Goal: Task Accomplishment & Management: Use online tool/utility

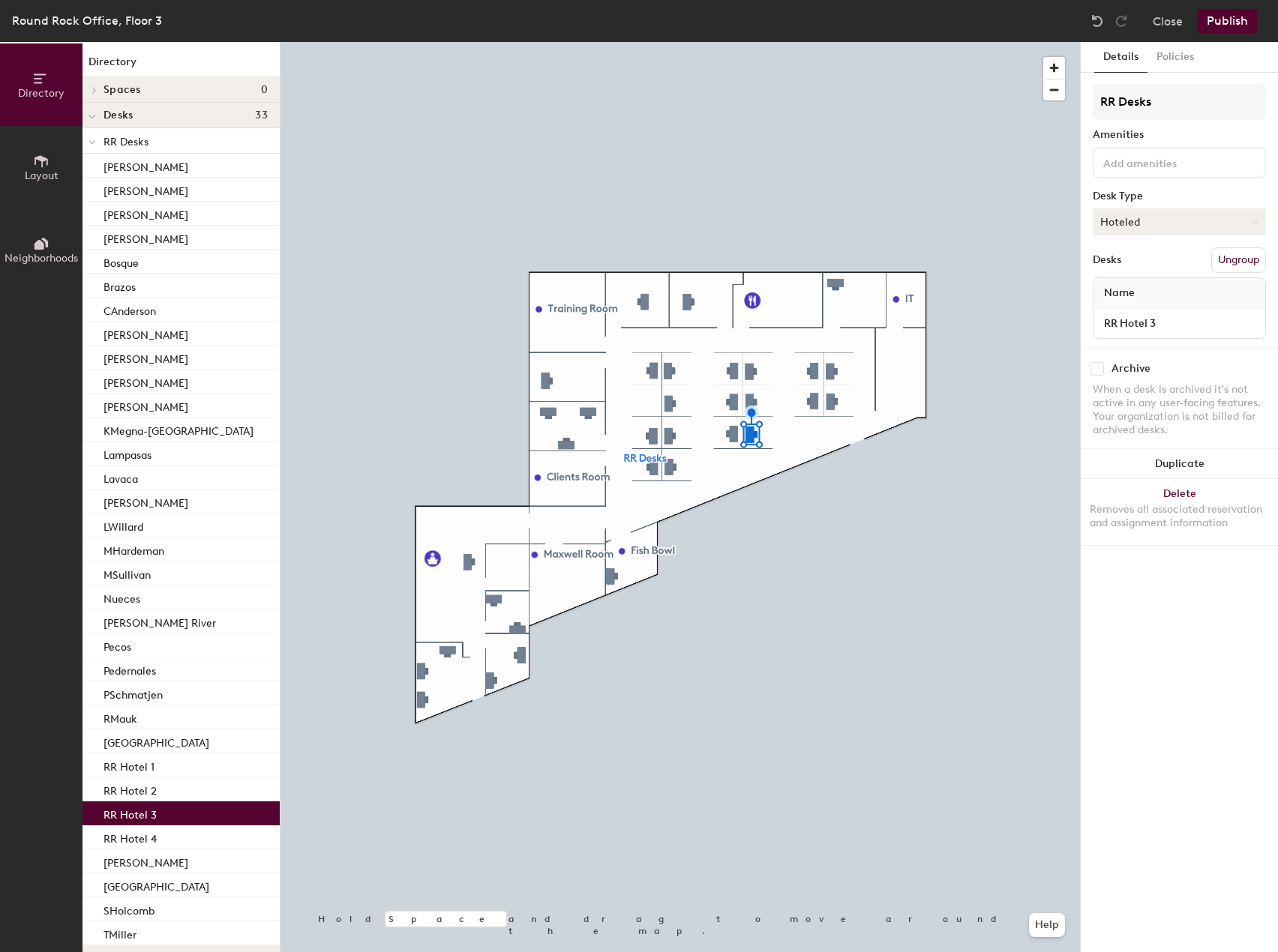
click at [1180, 226] on button "Hoteled" at bounding box center [1179, 222] width 173 height 27
click at [1163, 267] on div "Assigned" at bounding box center [1168, 269] width 150 height 23
click at [1249, 317] on input "RR Hotel 3" at bounding box center [1179, 323] width 166 height 21
click at [1247, 317] on input "RR Hotel 3" at bounding box center [1179, 323] width 166 height 21
click at [1195, 284] on div "Name" at bounding box center [1179, 293] width 172 height 30
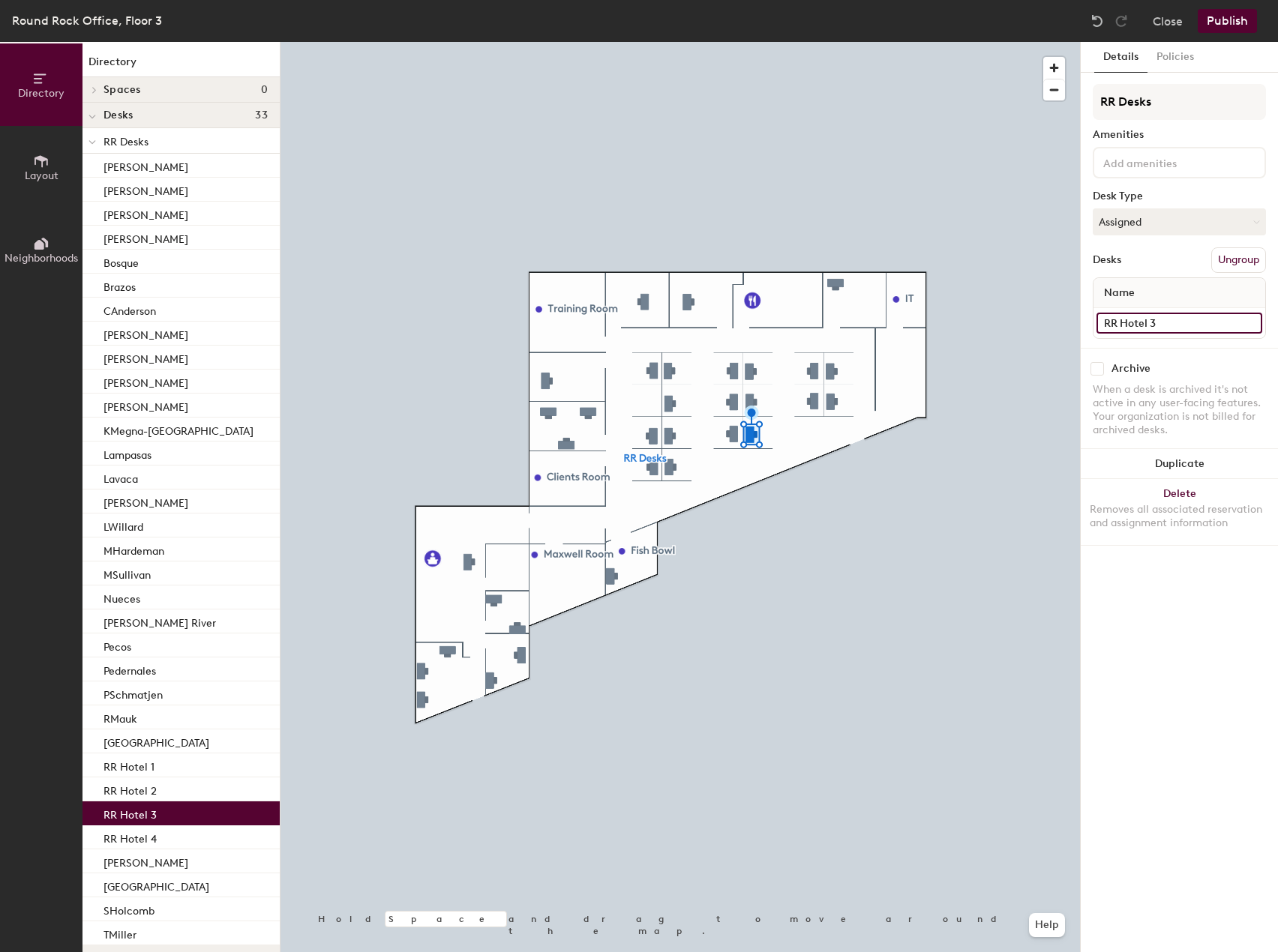
click at [1205, 325] on input "RR Hotel 3" at bounding box center [1179, 323] width 166 height 21
click at [1202, 325] on input "RR Hotel 3" at bounding box center [1179, 323] width 166 height 21
type input "r"
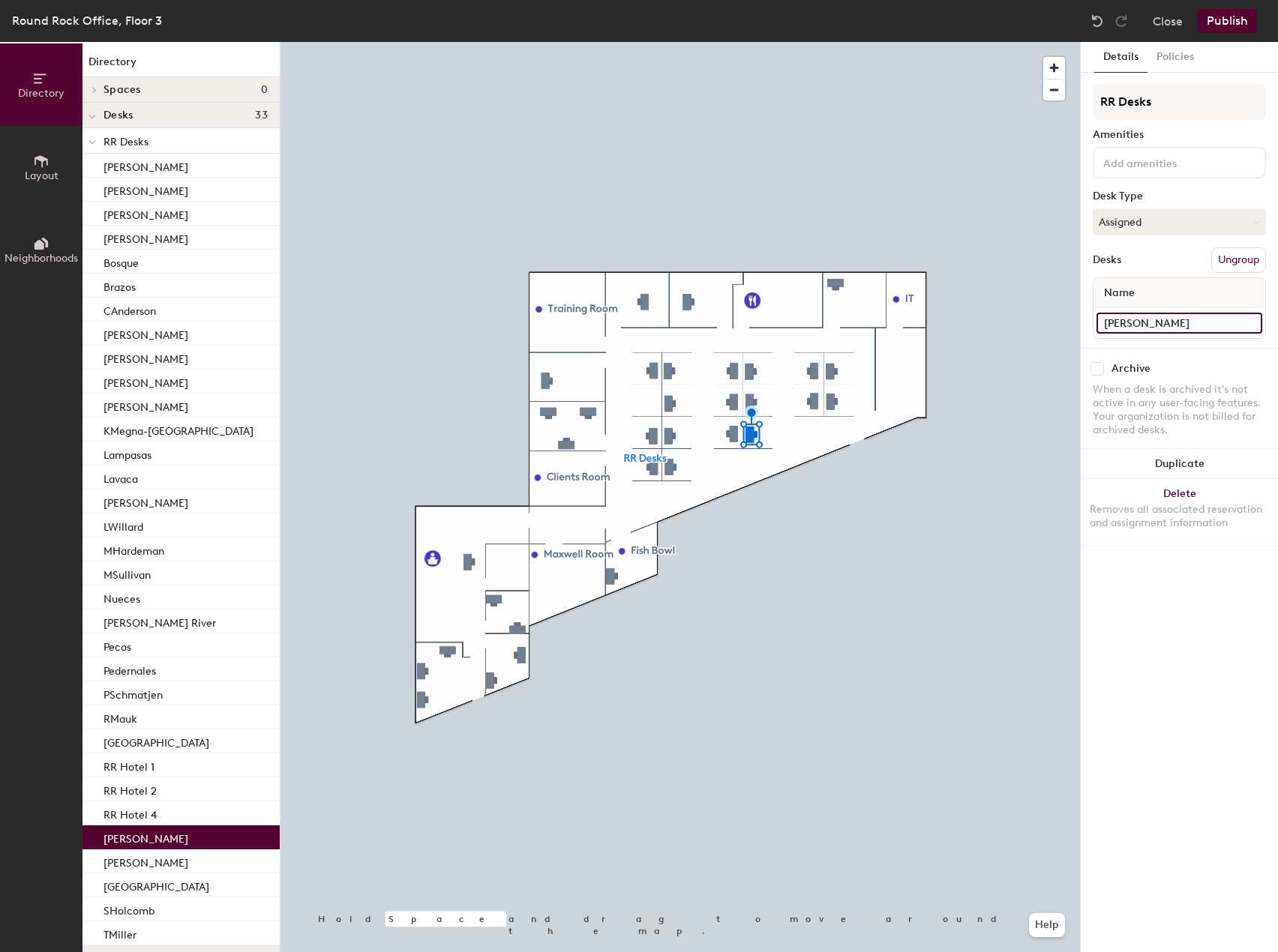
type input "[PERSON_NAME]"
click at [1180, 631] on div "Details Policies RR Desks Amenities Desk Type Assigned Desks Ungroup Name [PERS…" at bounding box center [1179, 496] width 198 height 910
click at [1233, 19] on button "Publish" at bounding box center [1227, 21] width 59 height 24
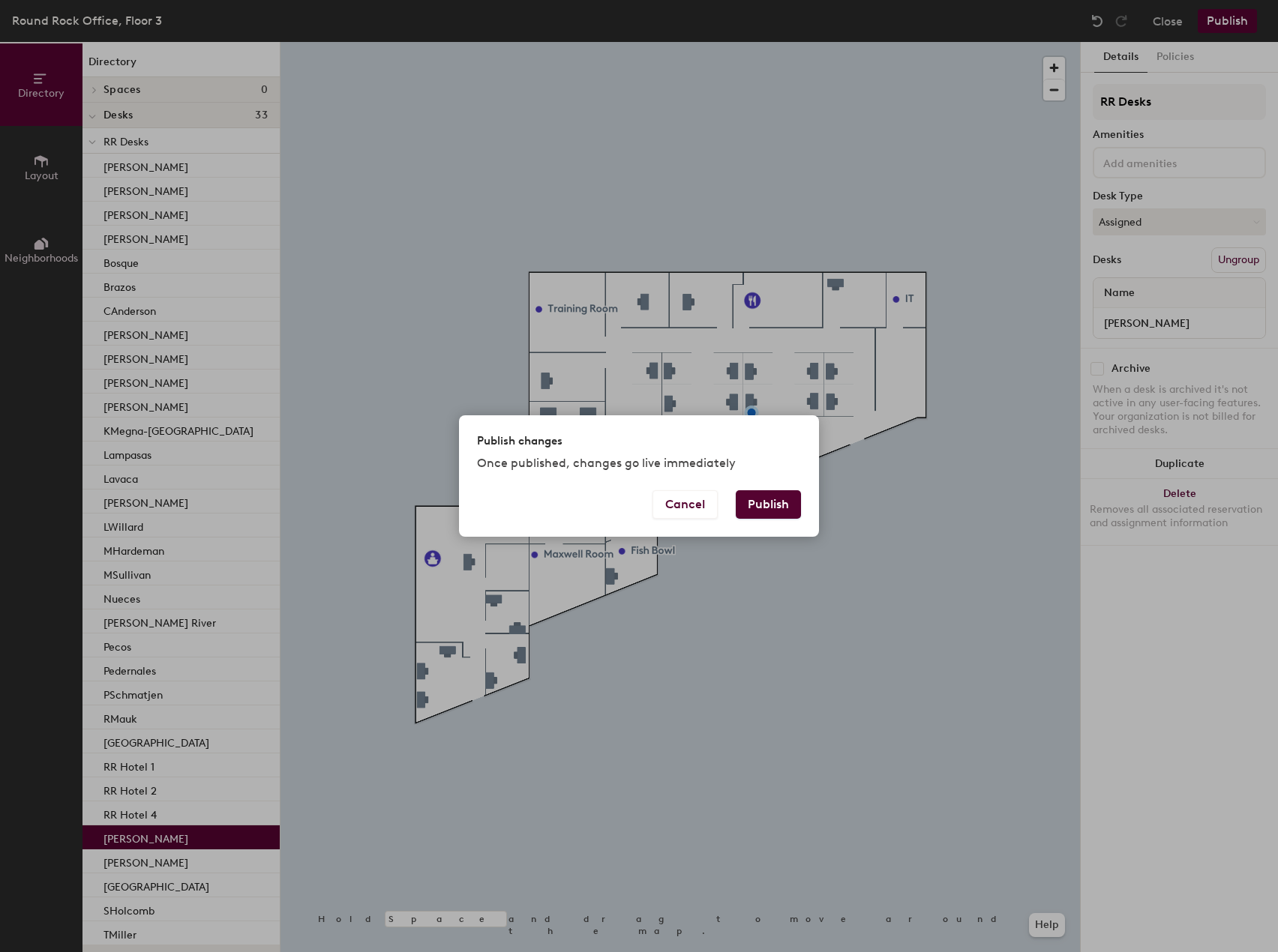
click at [748, 507] on button "Publish" at bounding box center [768, 505] width 65 height 29
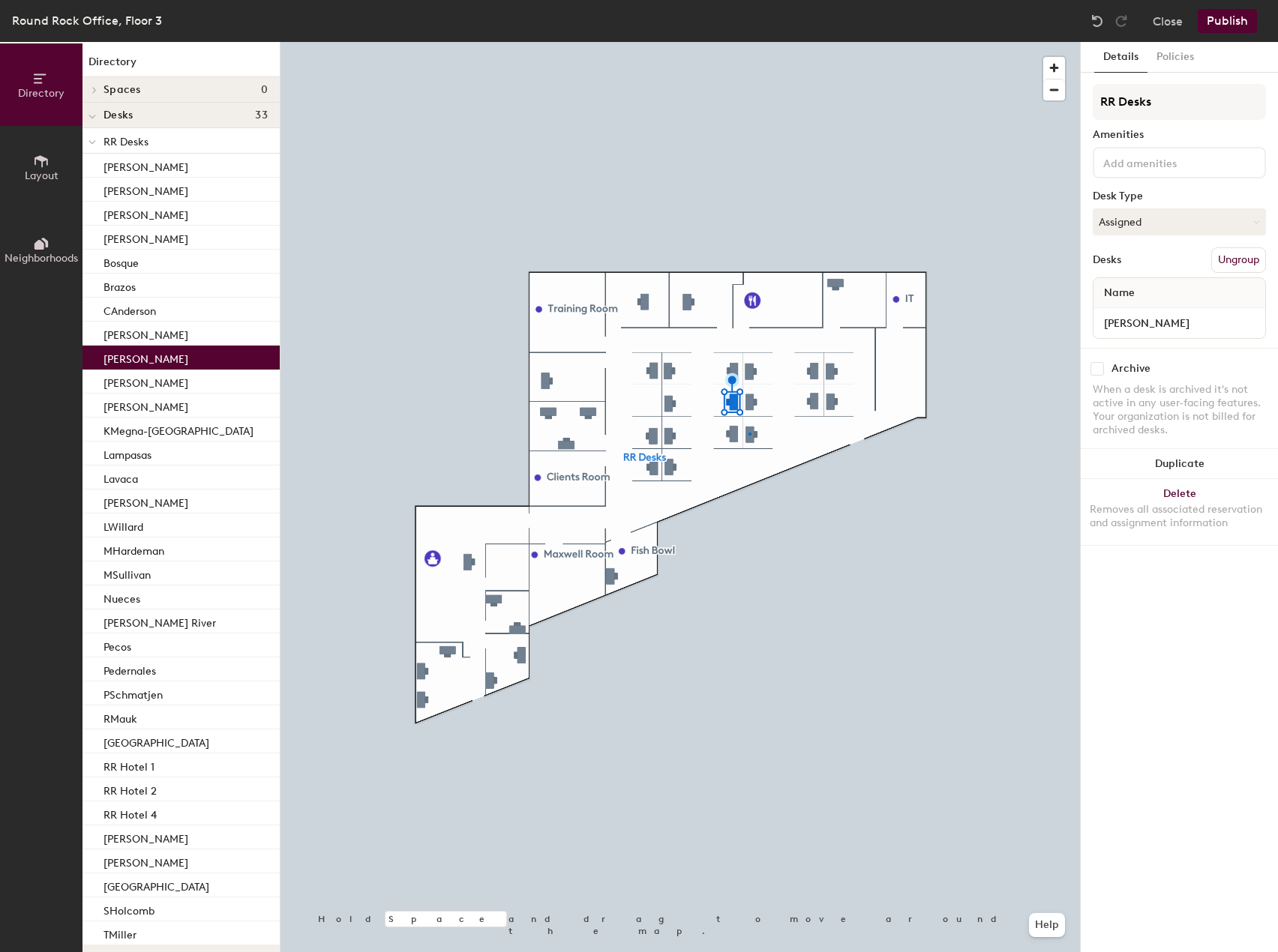
click at [750, 42] on div at bounding box center [680, 42] width 800 height 0
click at [1182, 58] on button "Policies" at bounding box center [1175, 57] width 55 height 31
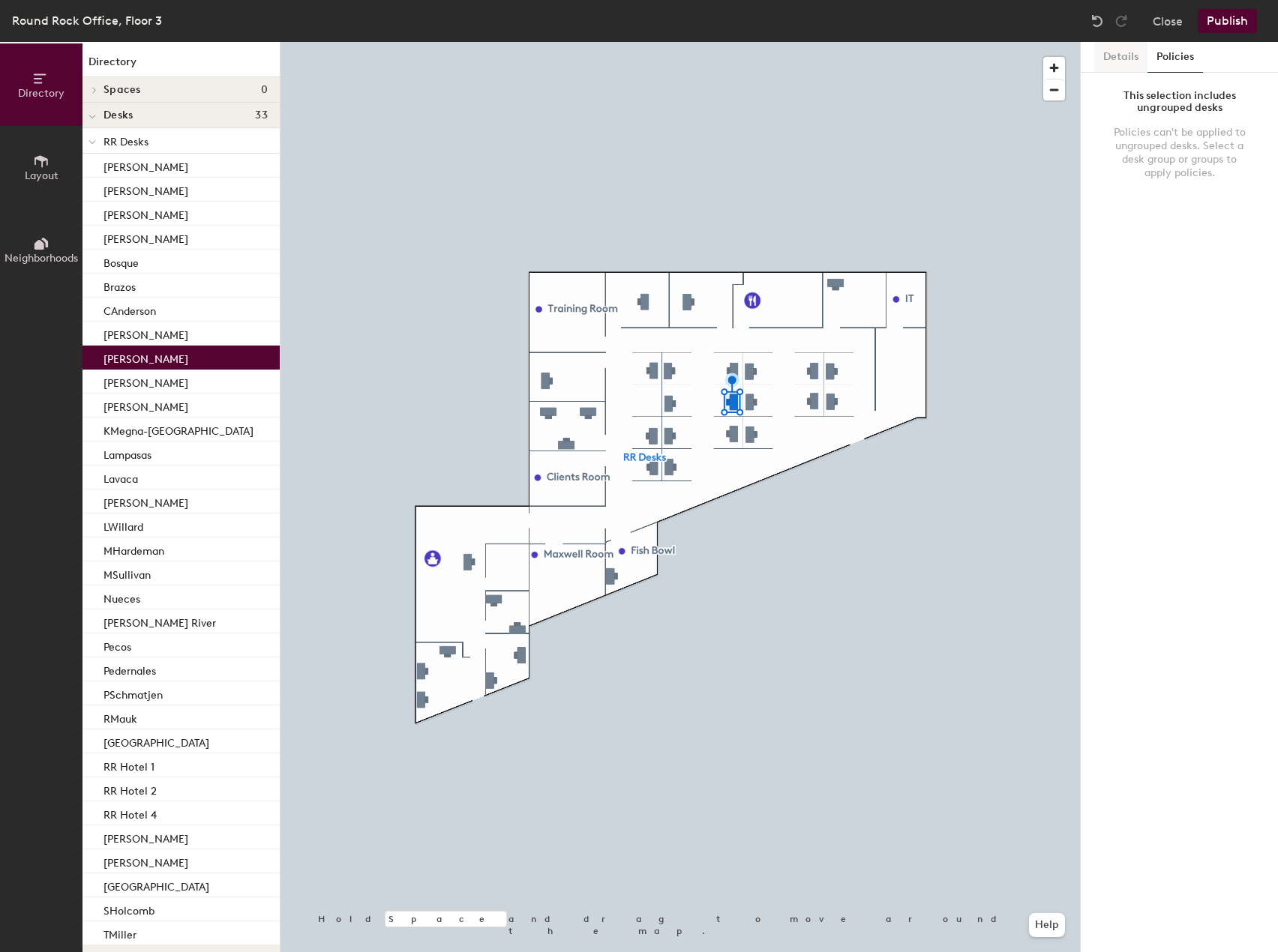
click at [1131, 64] on button "Details" at bounding box center [1121, 57] width 53 height 31
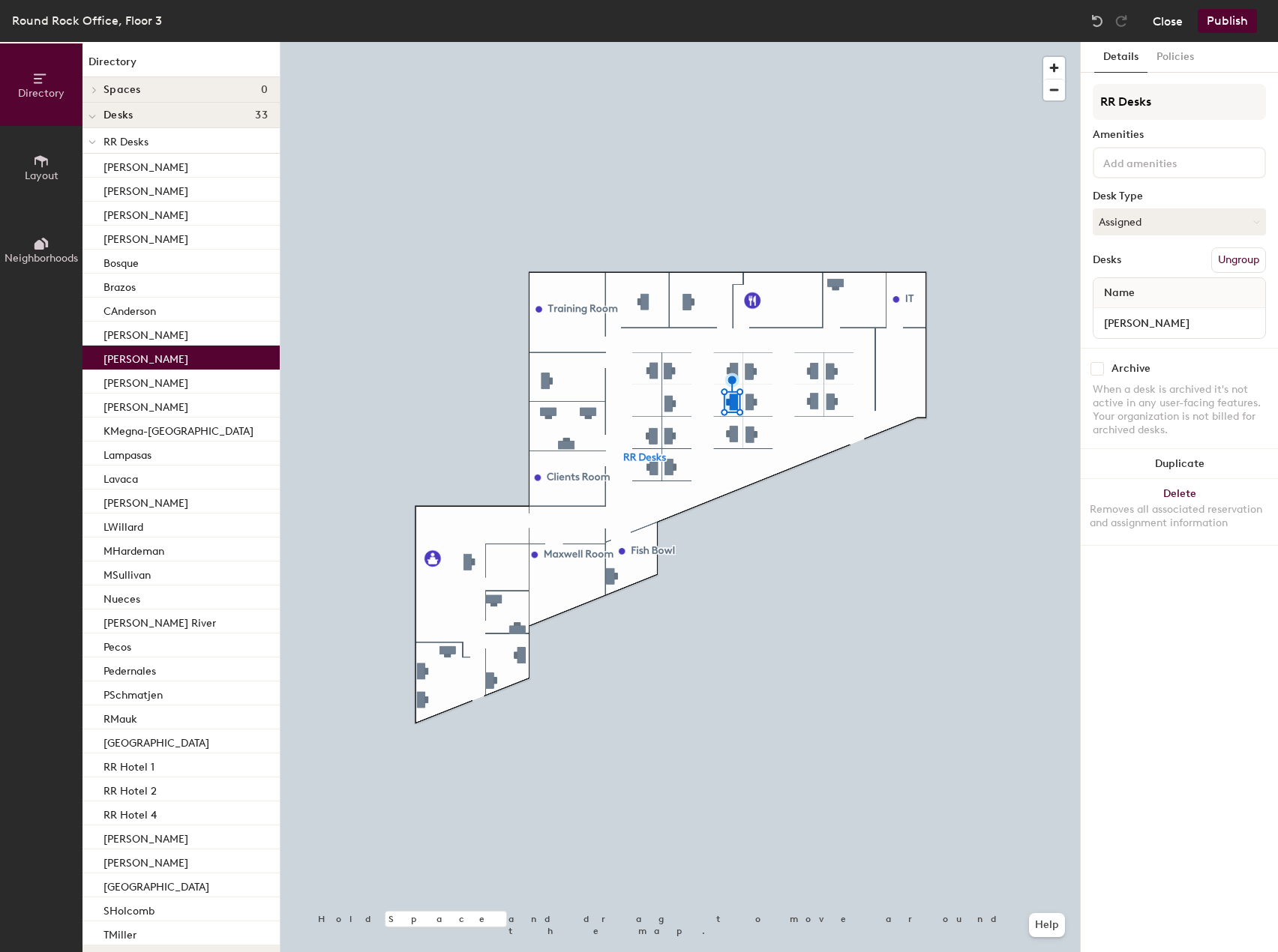
click at [1179, 17] on button "Close" at bounding box center [1167, 21] width 30 height 24
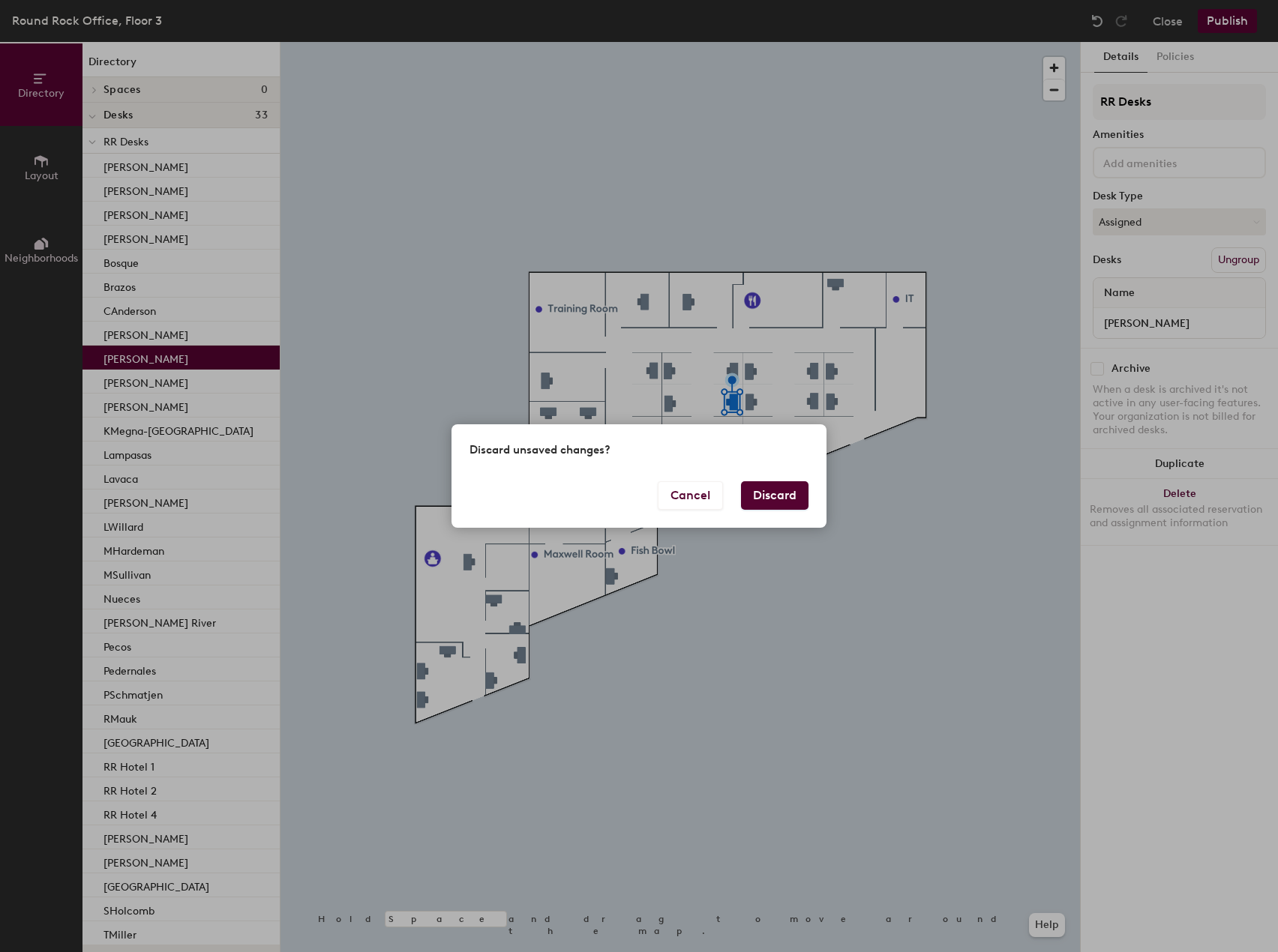
click at [775, 493] on button "Discard" at bounding box center [775, 496] width 67 height 29
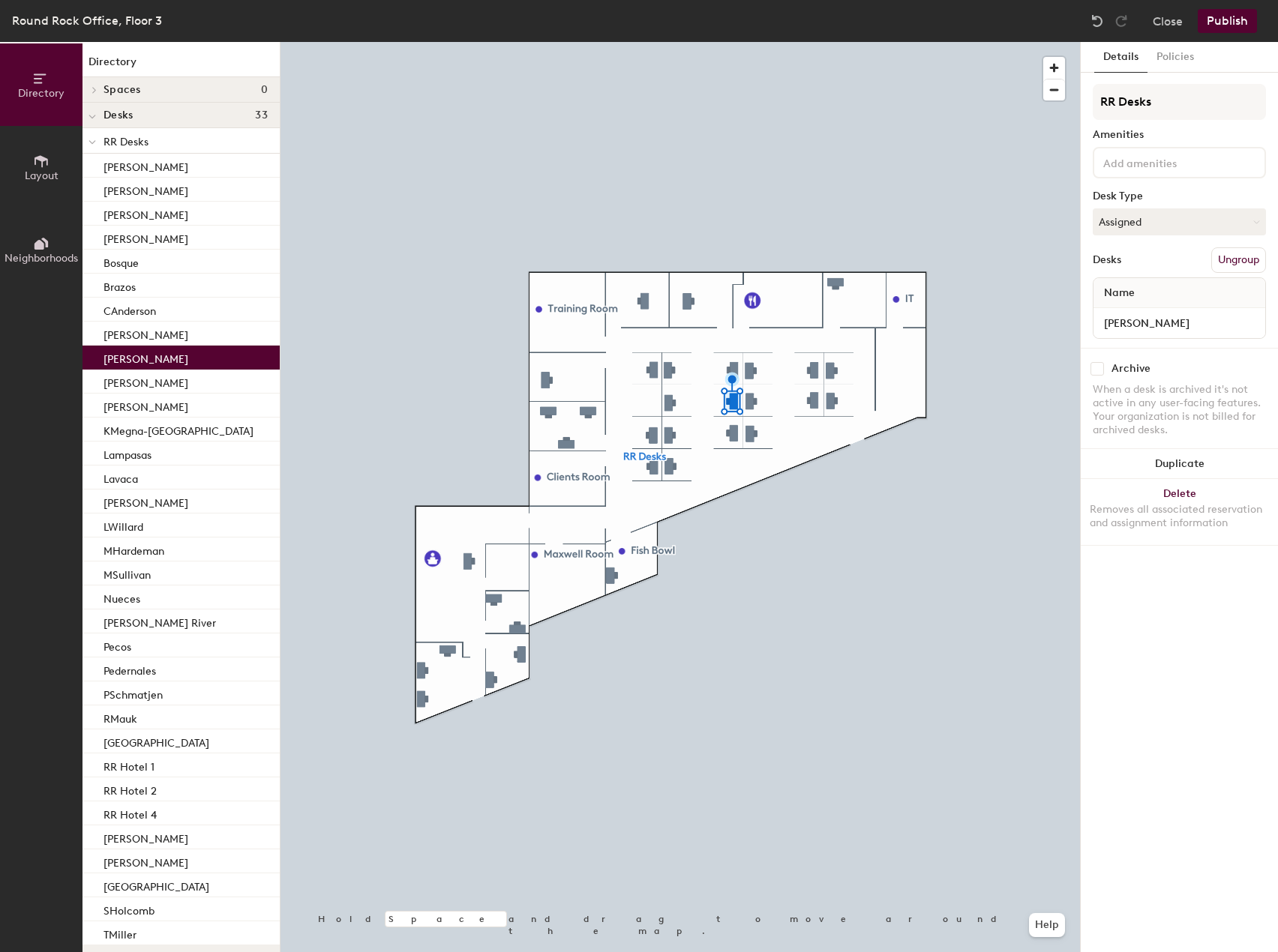
click at [1239, 23] on button "Publish" at bounding box center [1227, 21] width 59 height 24
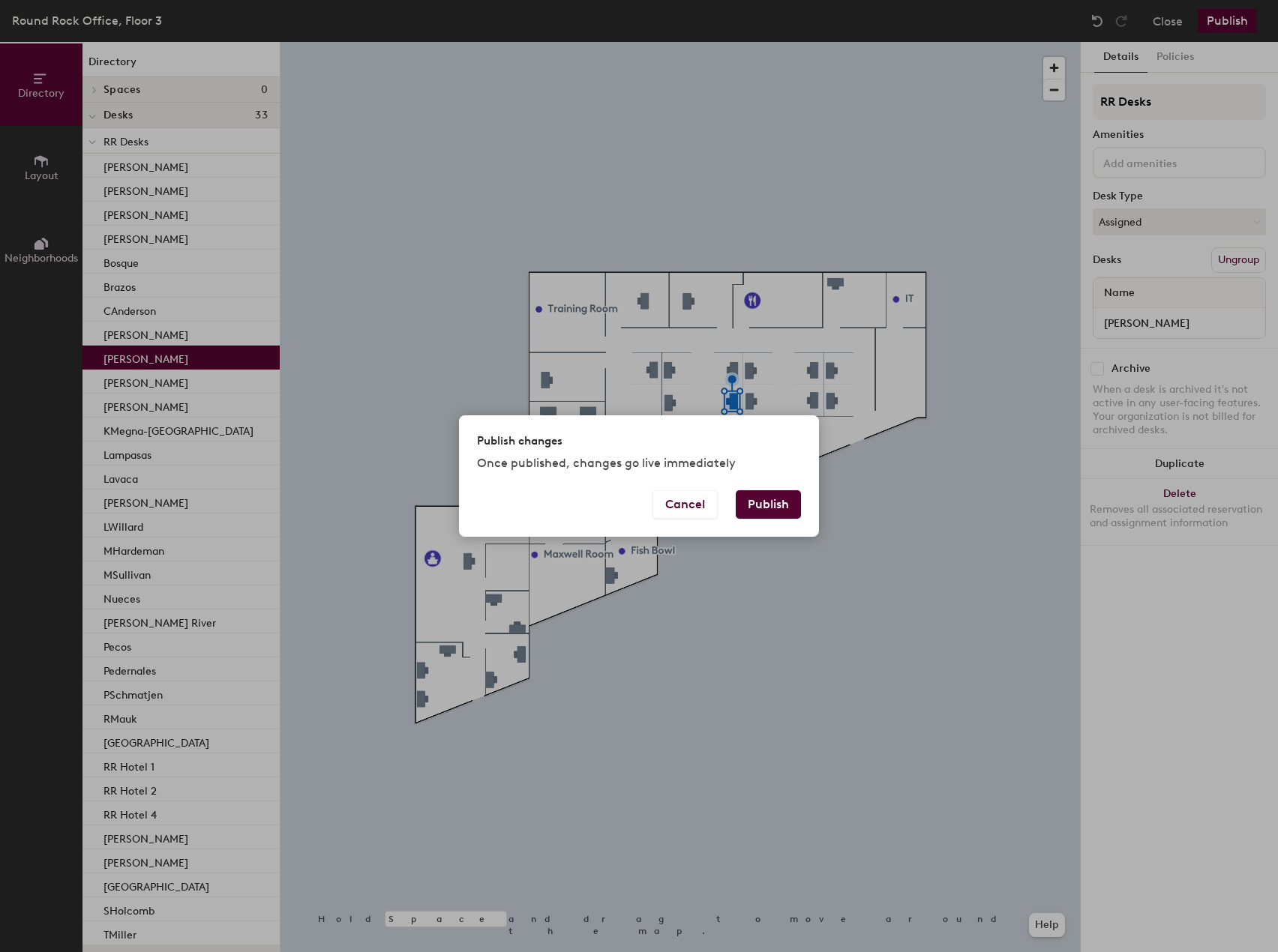
click at [789, 520] on div "Cancel Publish" at bounding box center [638, 513] width 360 height 46
click at [790, 516] on button "Publish" at bounding box center [768, 505] width 65 height 29
